Goal: Check status

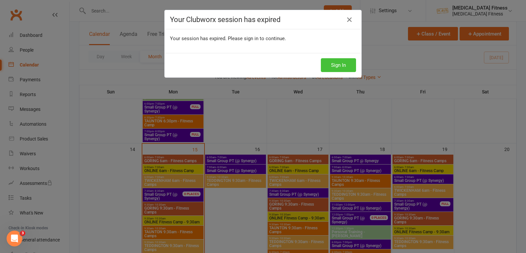
click at [336, 66] on button "Sign In" at bounding box center [338, 65] width 35 height 14
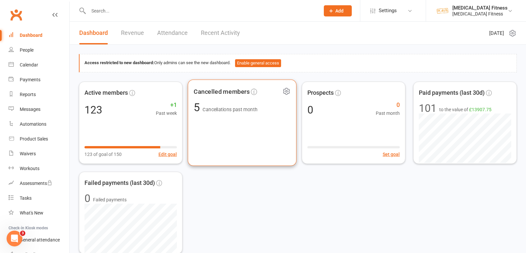
click at [224, 131] on div "Cancelled members 5 Cancellations past month" at bounding box center [242, 122] width 109 height 87
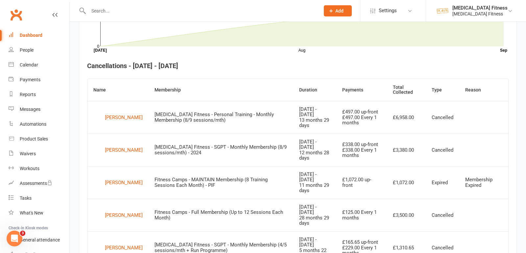
scroll to position [223, 0]
